Goal: Information Seeking & Learning: Learn about a topic

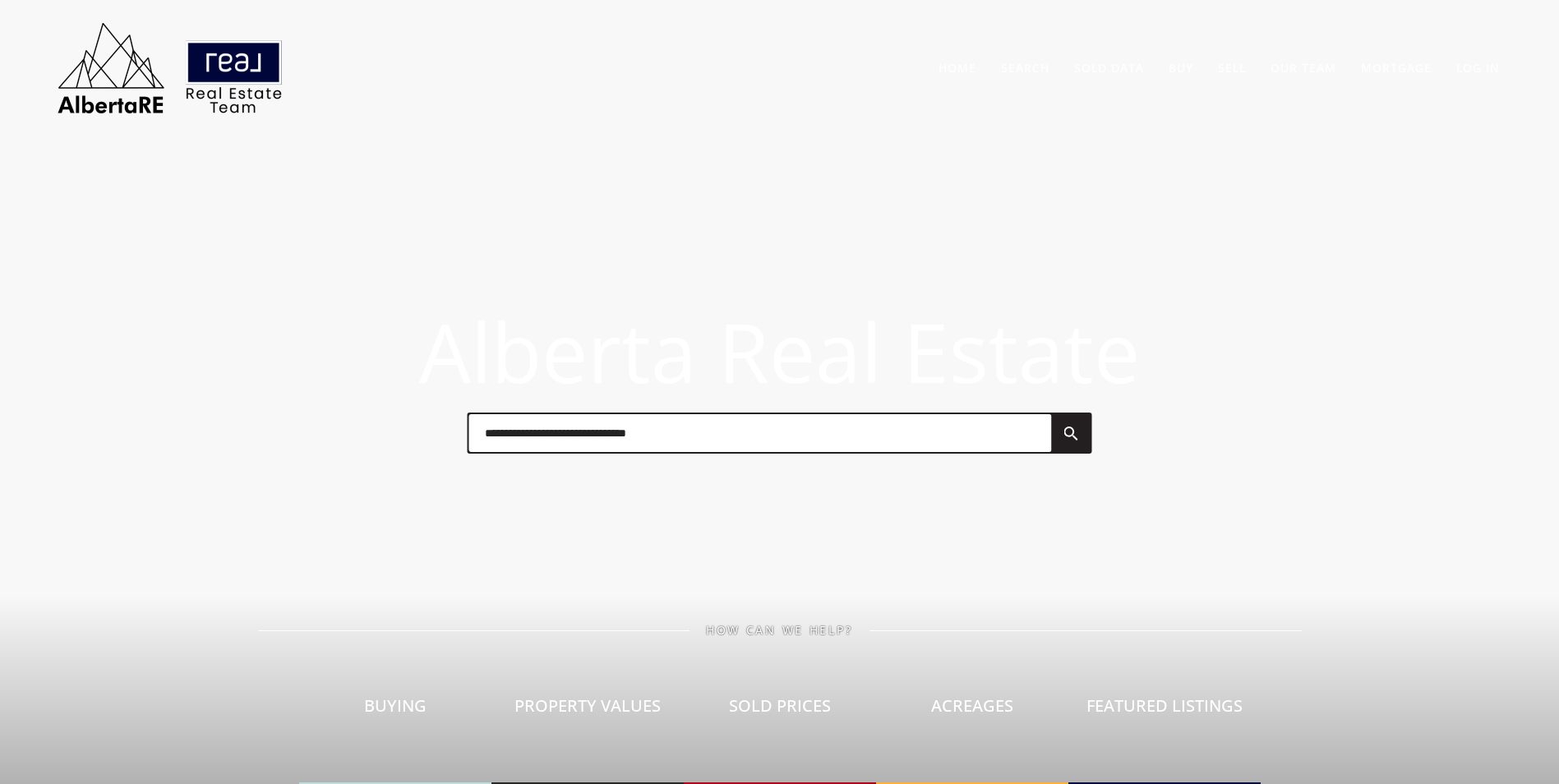
click at [514, 429] on input "text" at bounding box center [760, 432] width 583 height 38
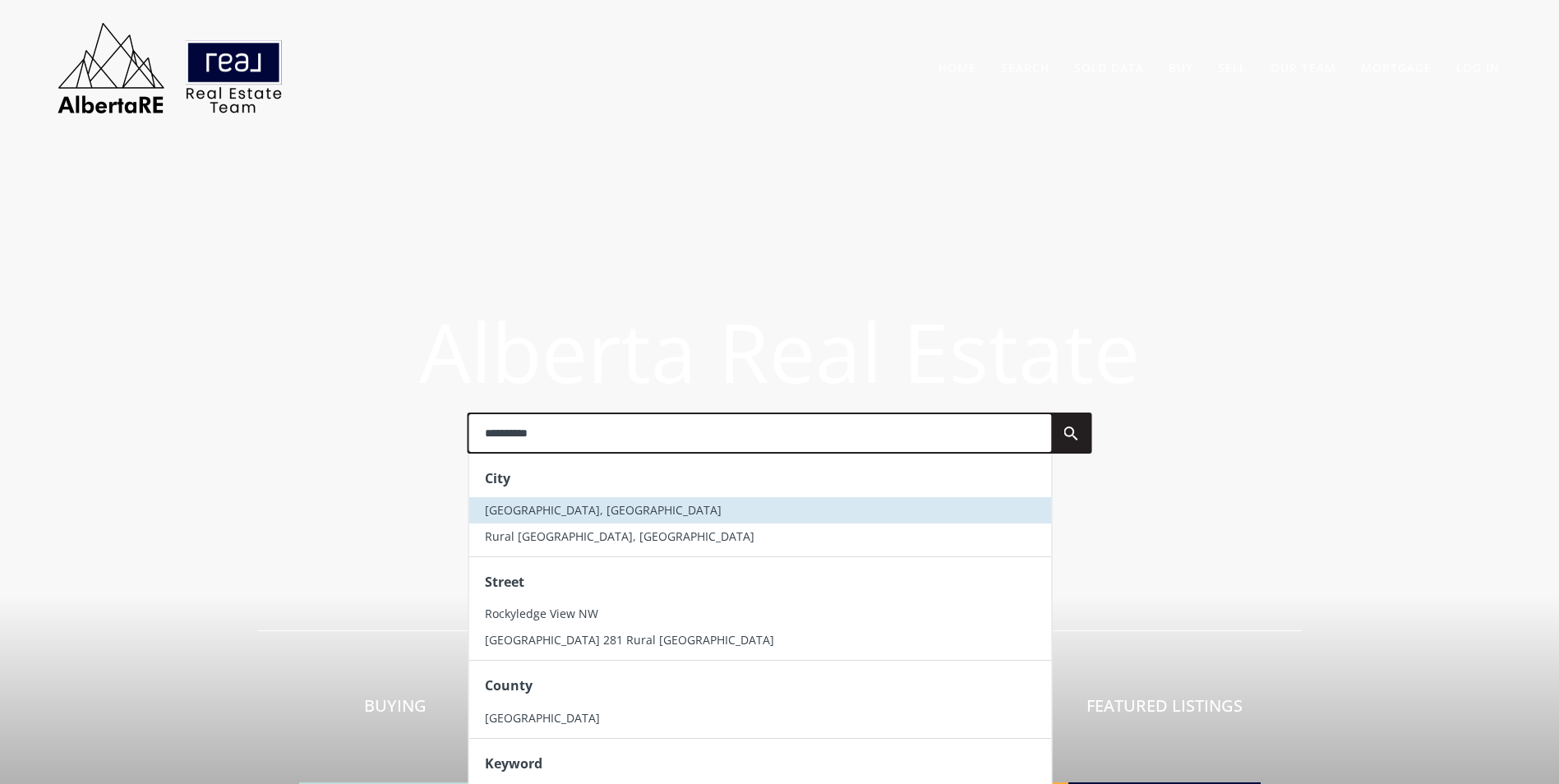
type input "**********"
click at [595, 502] on li "[GEOGRAPHIC_DATA], [GEOGRAPHIC_DATA]" at bounding box center [760, 511] width 583 height 27
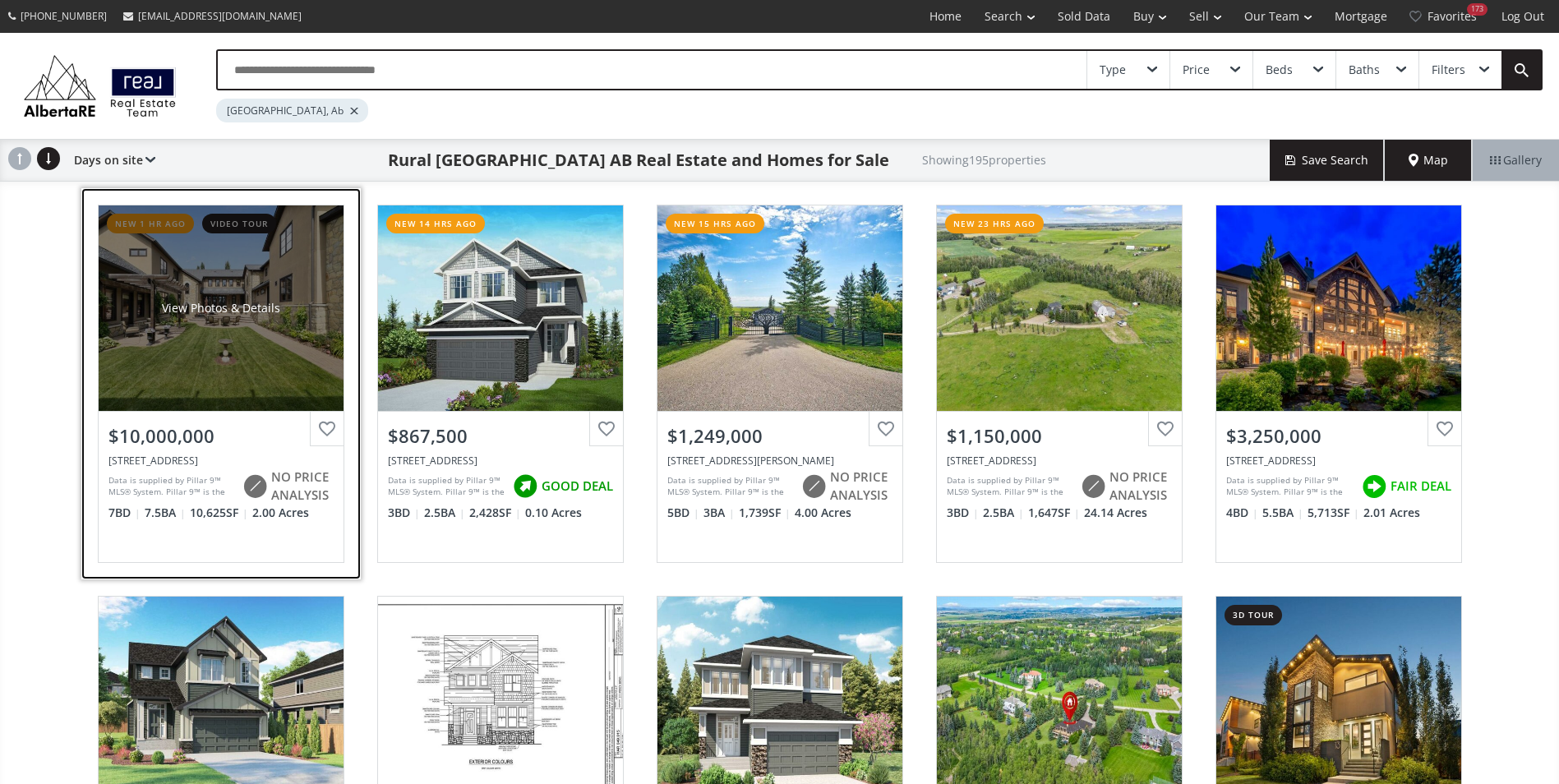
click at [227, 288] on div "View Photos & Details" at bounding box center [220, 308] width 245 height 205
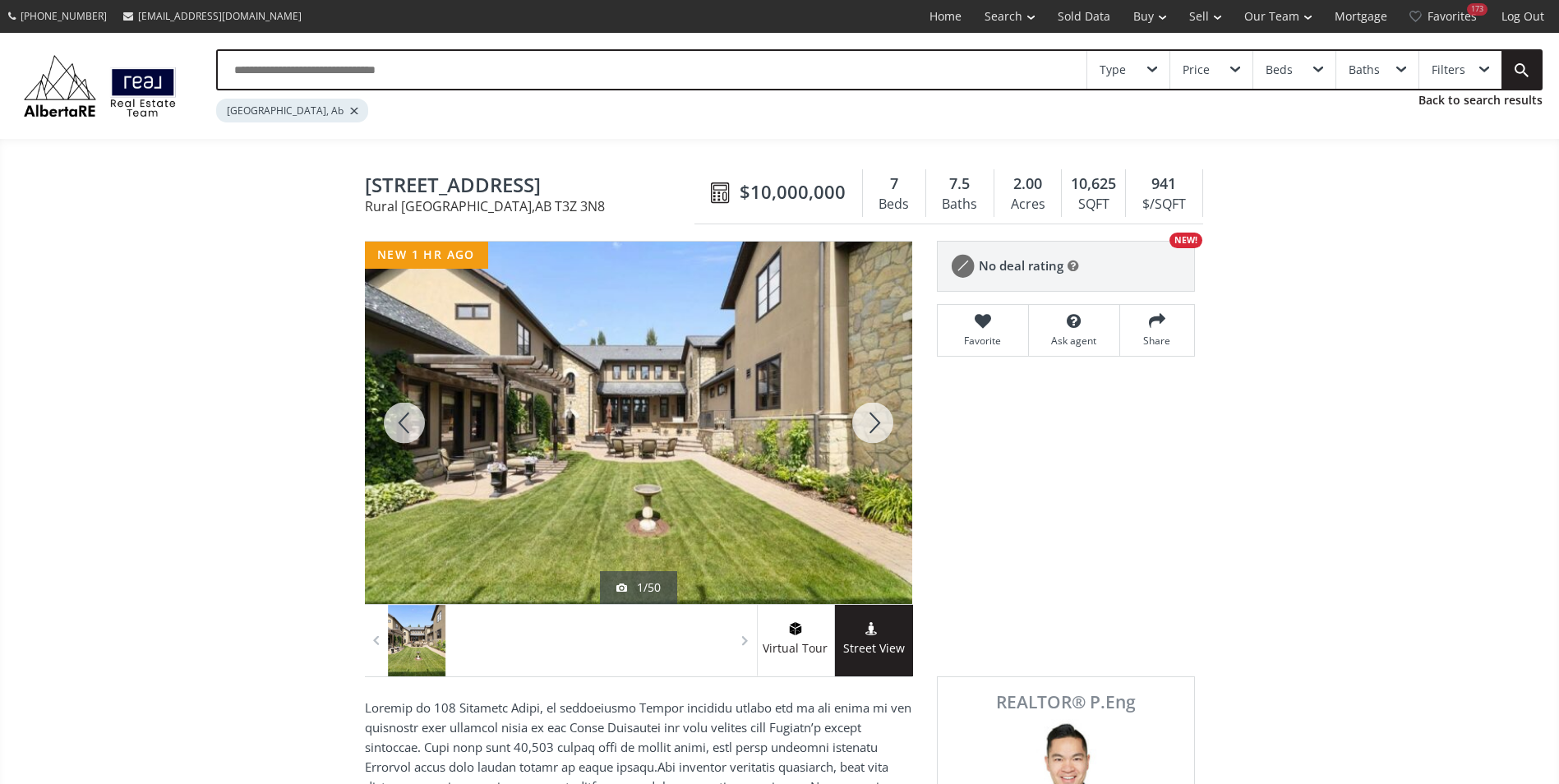
click at [893, 433] on div at bounding box center [873, 422] width 79 height 362
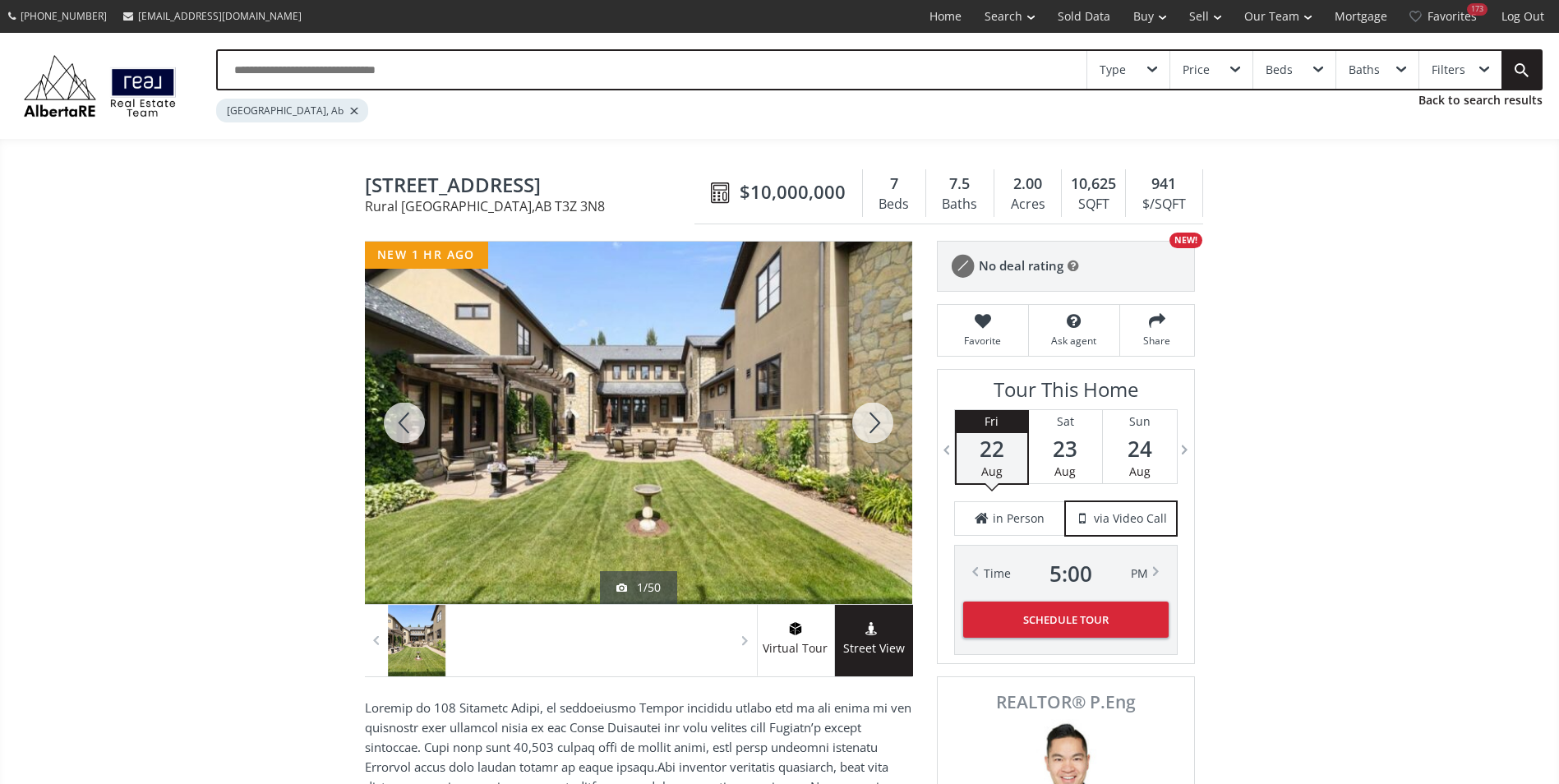
click at [893, 433] on div at bounding box center [873, 422] width 79 height 362
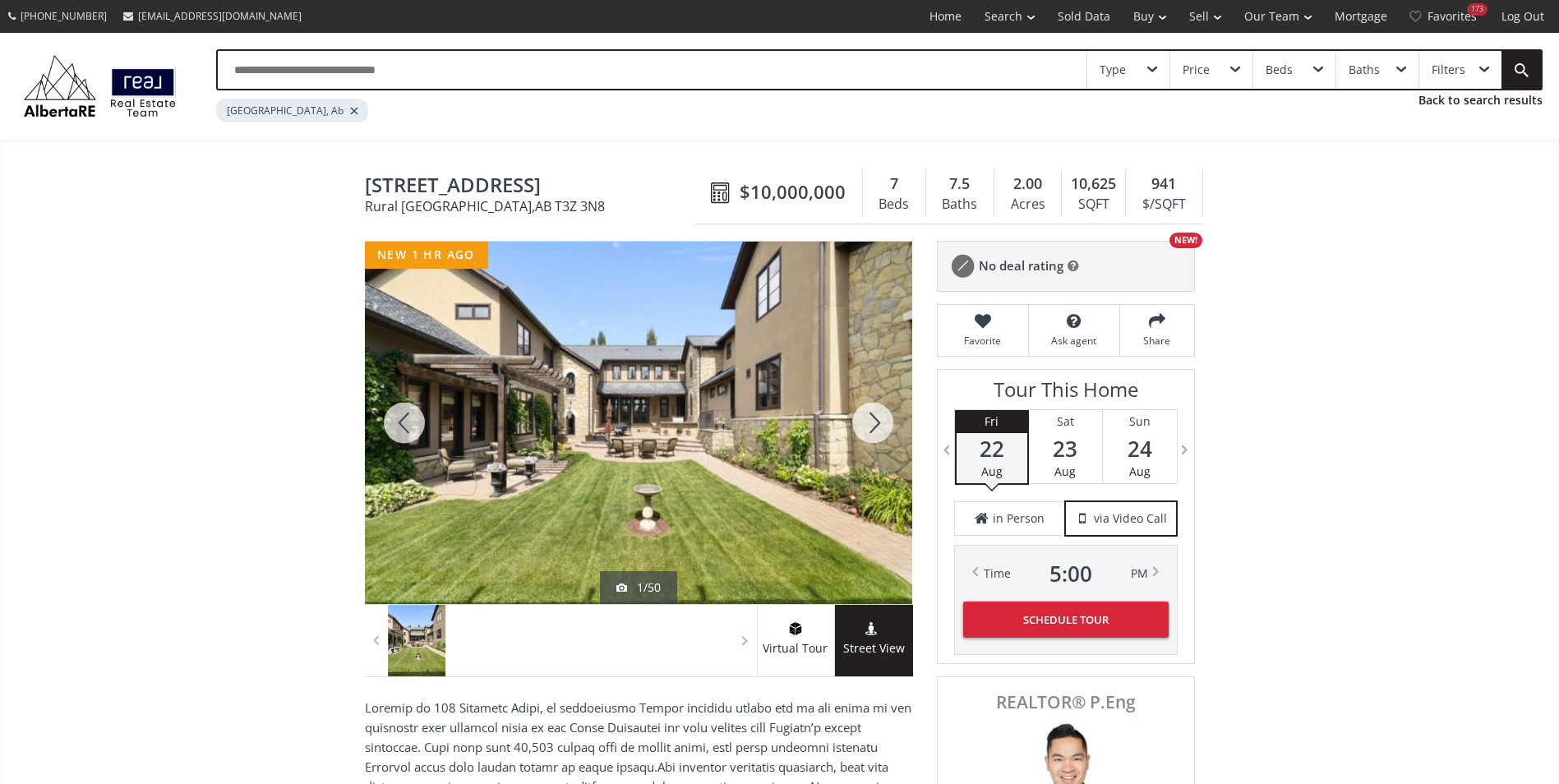
click at [893, 433] on div at bounding box center [873, 422] width 79 height 362
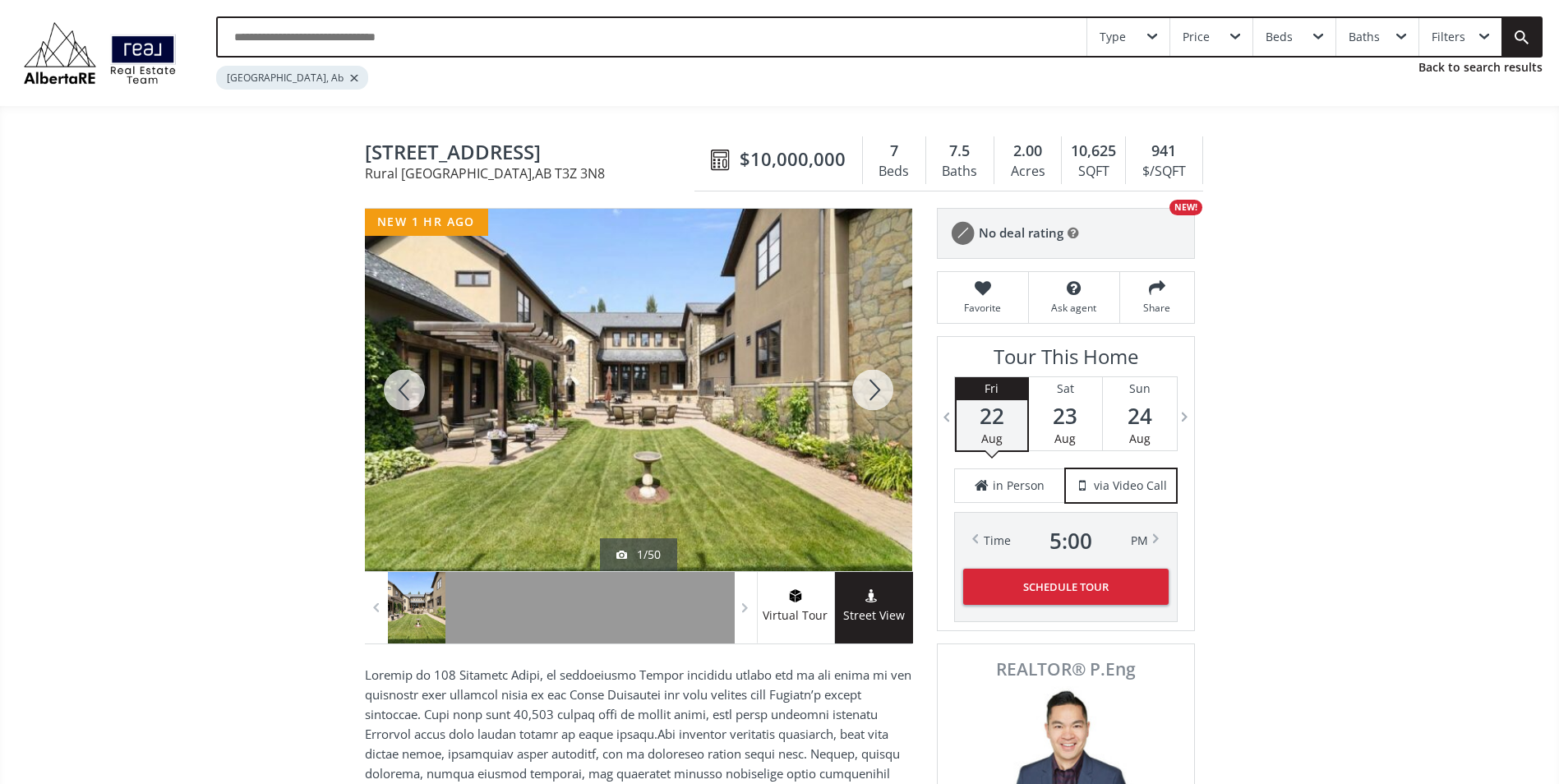
scroll to position [82, 0]
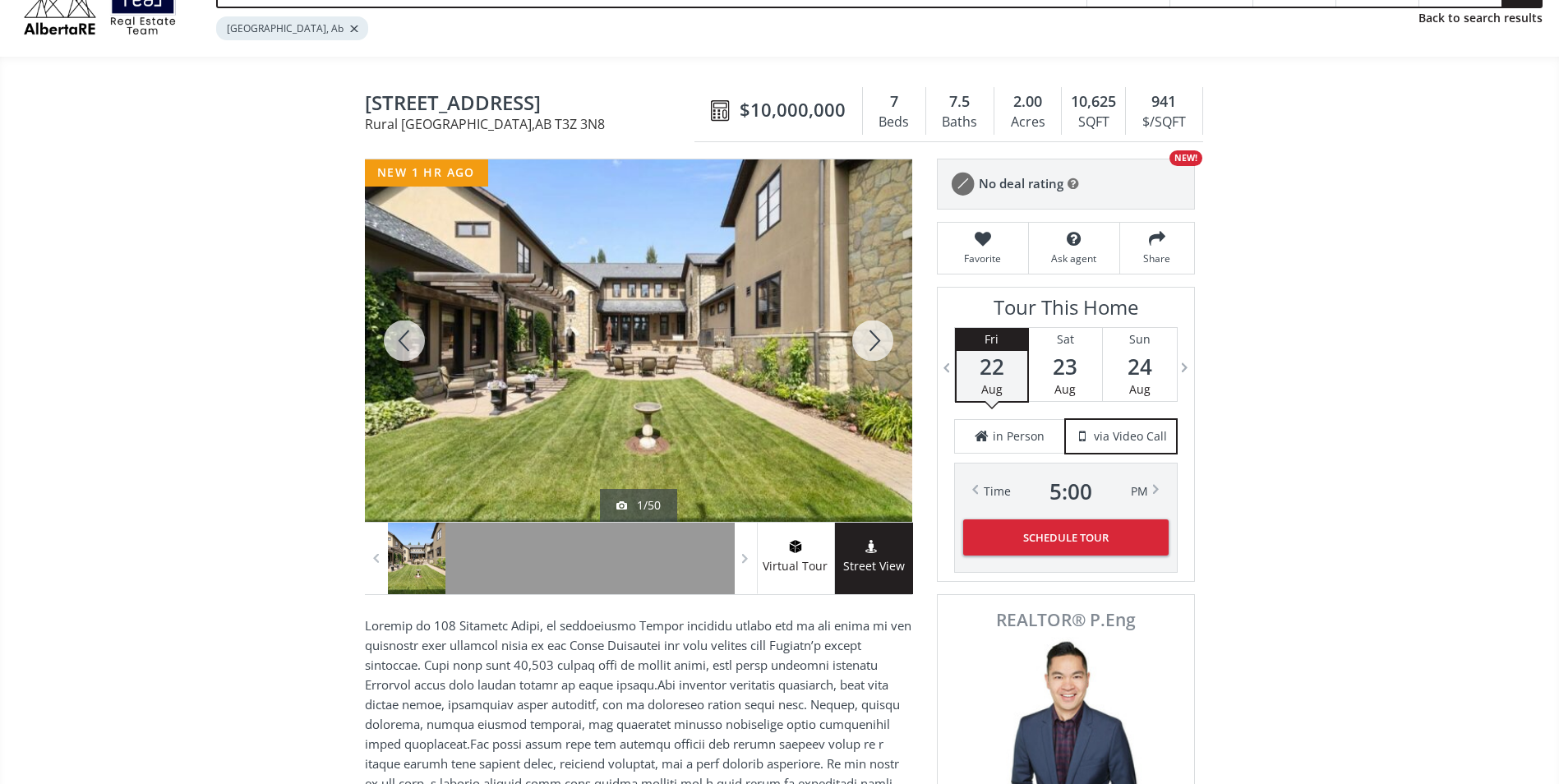
click at [868, 352] on div at bounding box center [873, 341] width 79 height 362
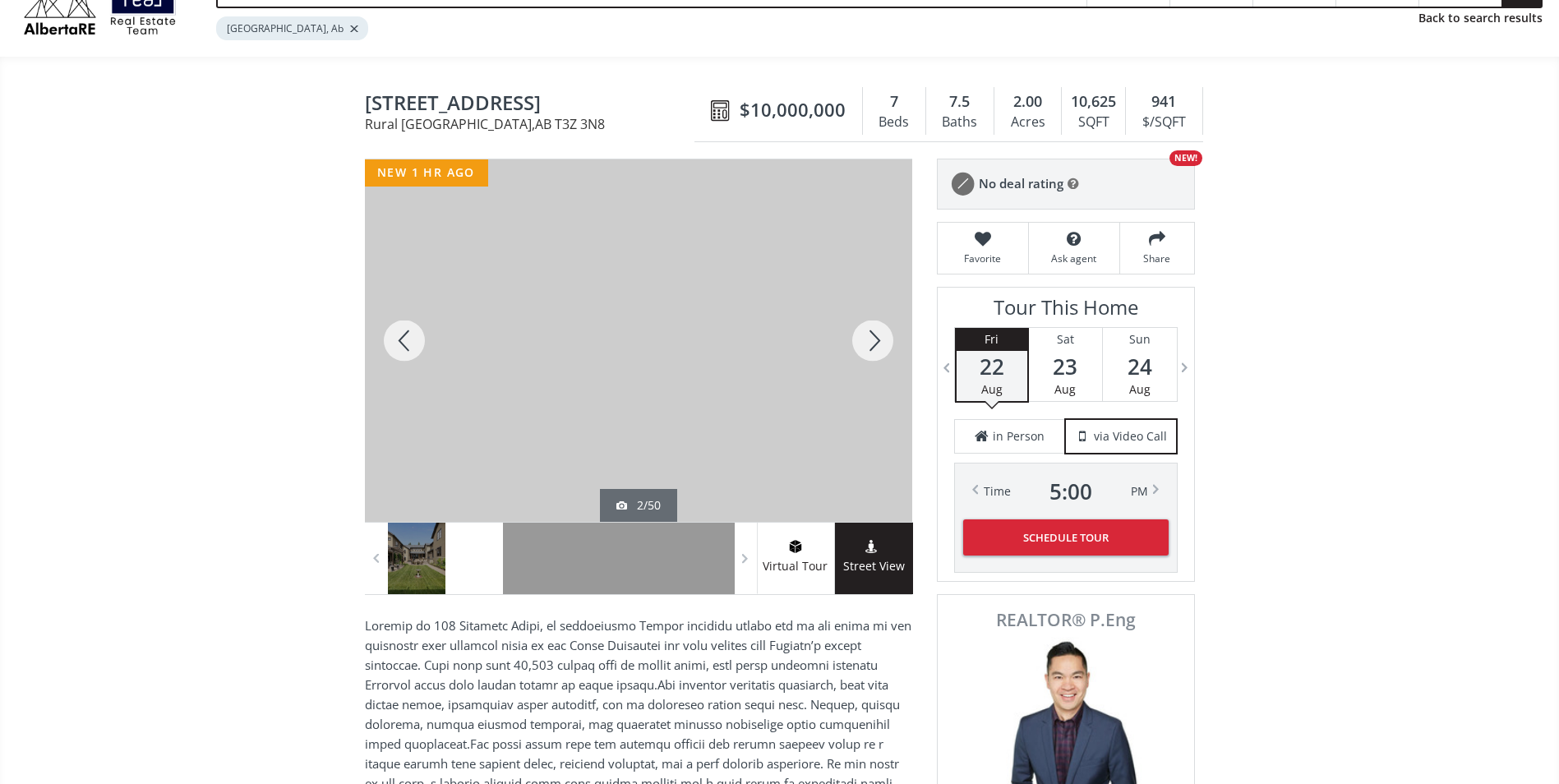
click at [868, 352] on div at bounding box center [873, 341] width 79 height 362
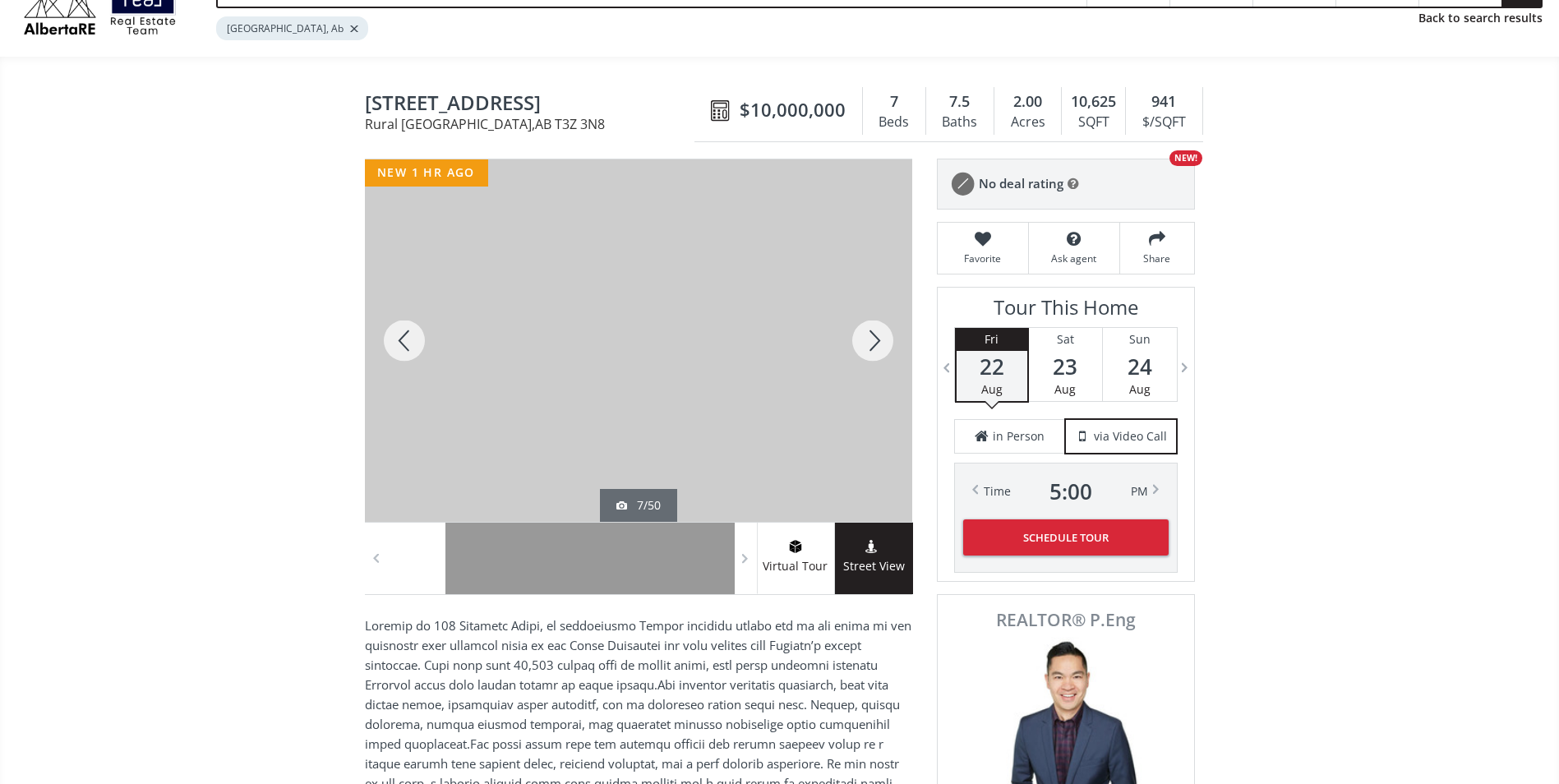
click at [868, 352] on div at bounding box center [873, 341] width 79 height 362
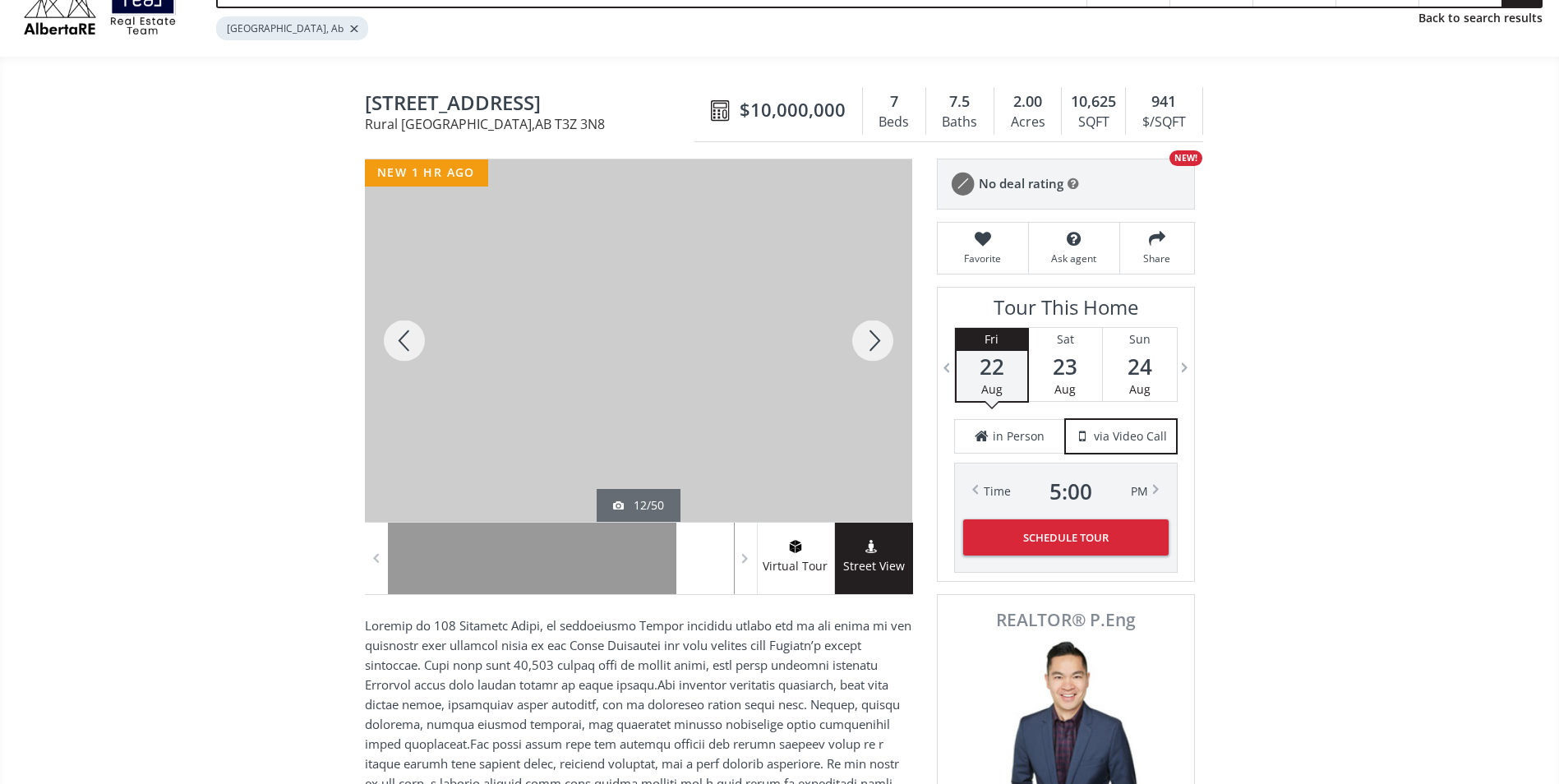
click at [868, 352] on div at bounding box center [873, 341] width 79 height 362
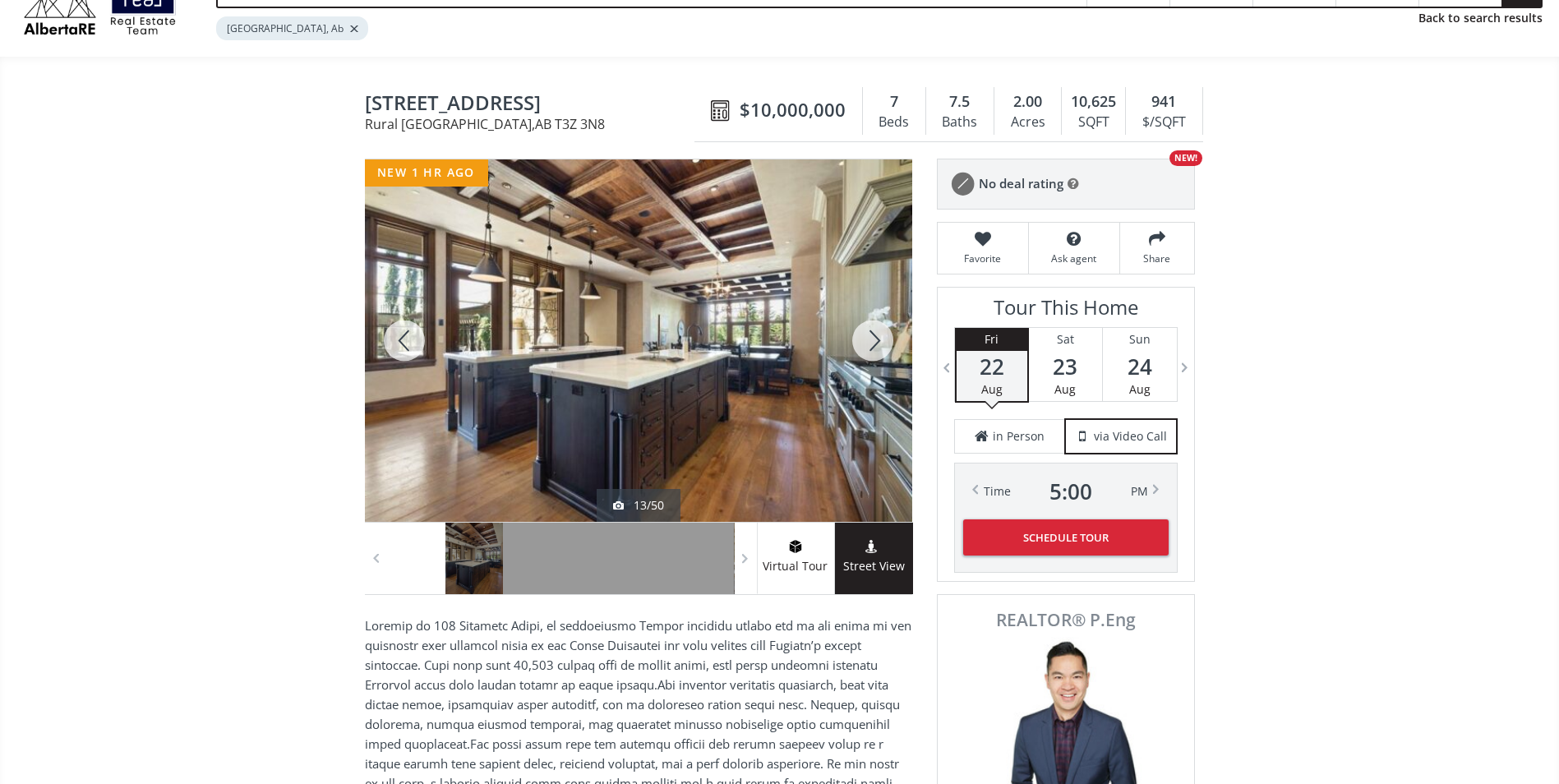
click at [868, 352] on div at bounding box center [873, 341] width 79 height 362
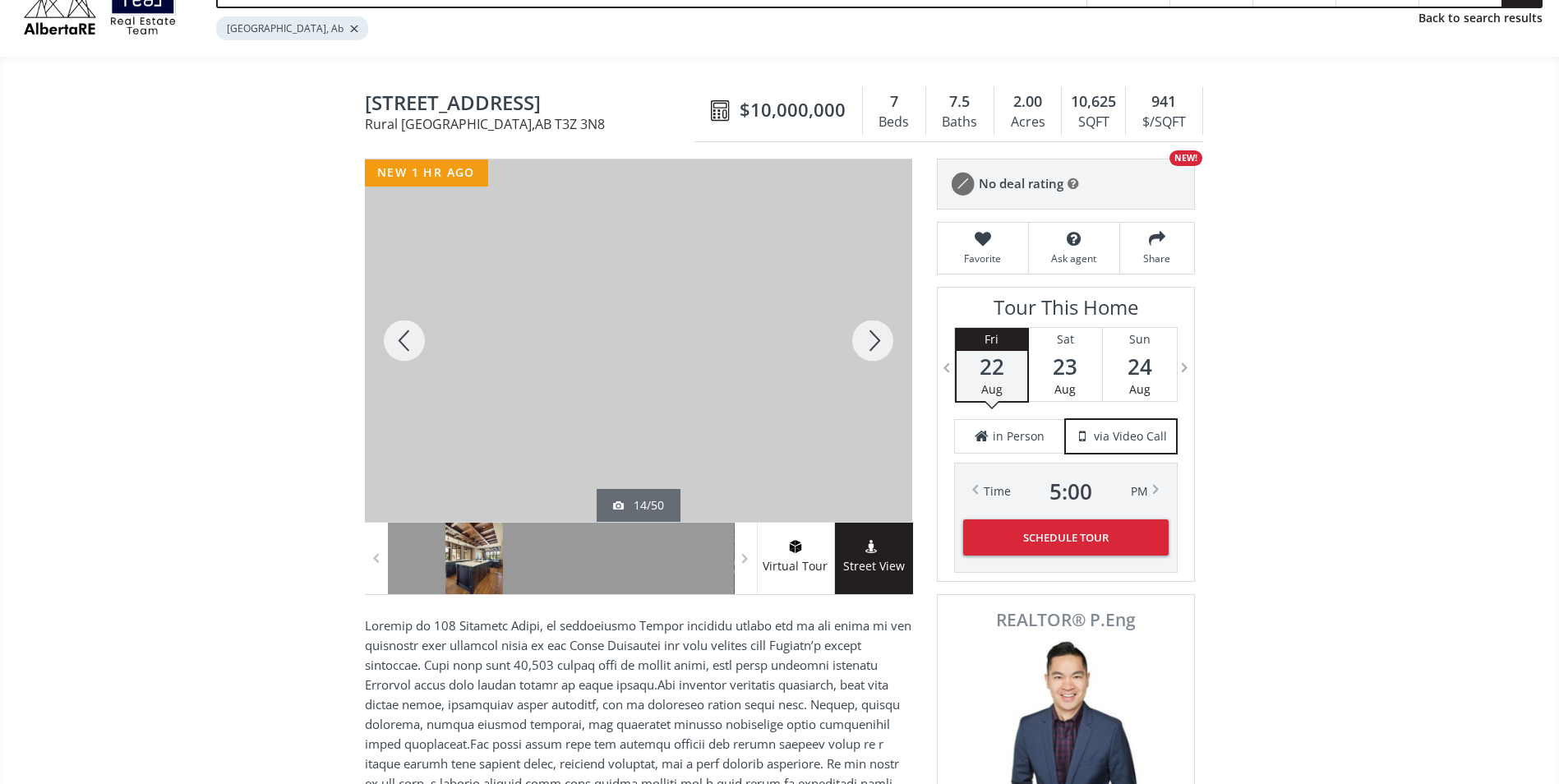
click at [868, 352] on div at bounding box center [873, 341] width 79 height 362
